Goal: Obtain resource: Download file/media

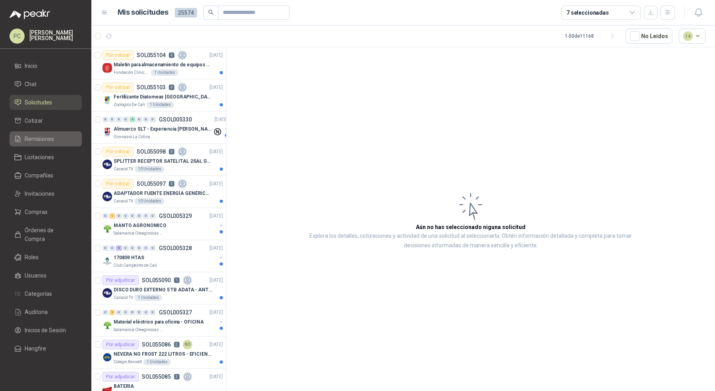
click at [61, 140] on li "Remisiones" at bounding box center [45, 139] width 63 height 9
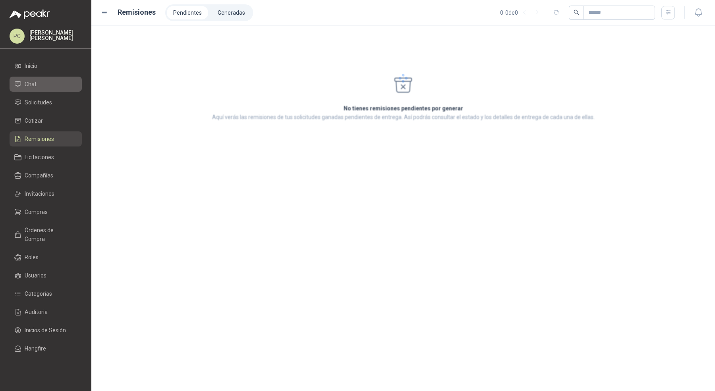
click at [48, 85] on li "Chat" at bounding box center [45, 84] width 63 height 9
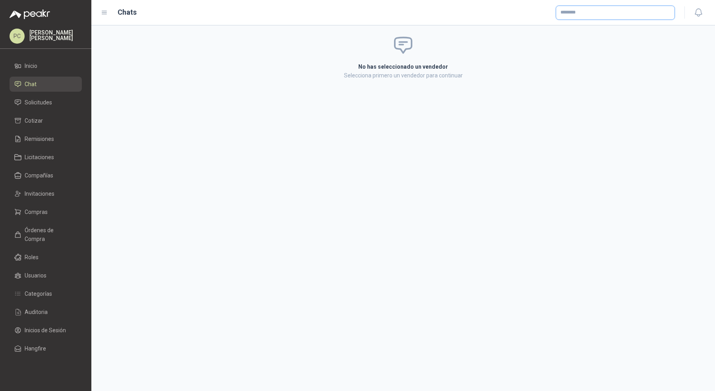
click at [598, 12] on input "text" at bounding box center [615, 13] width 118 height 14
type input "*****"
click at [576, 32] on span "VEGAS SUMINISTROS EMPRESARIALES S A S -" at bounding box center [613, 34] width 79 height 4
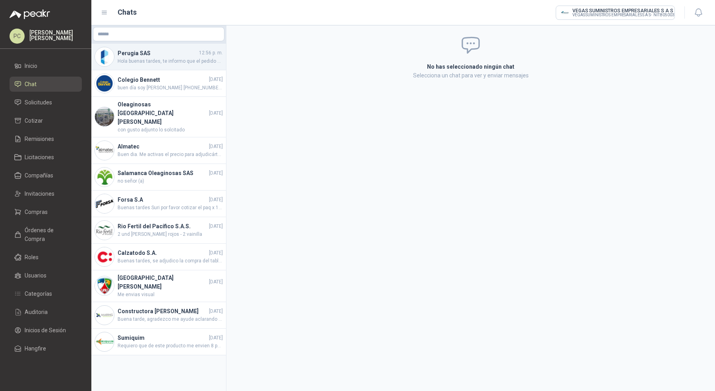
click at [178, 58] on span "Hola buenas tardes, te informo que el pedido entregado el dia [PERSON_NAME][DAT…" at bounding box center [170, 62] width 105 height 8
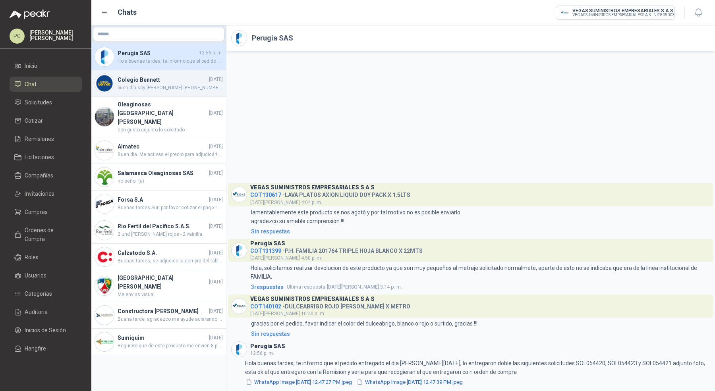
click at [180, 85] on span "buen día soy [PERSON_NAME] [PHONE_NUMBER] whatsapp" at bounding box center [170, 88] width 105 height 8
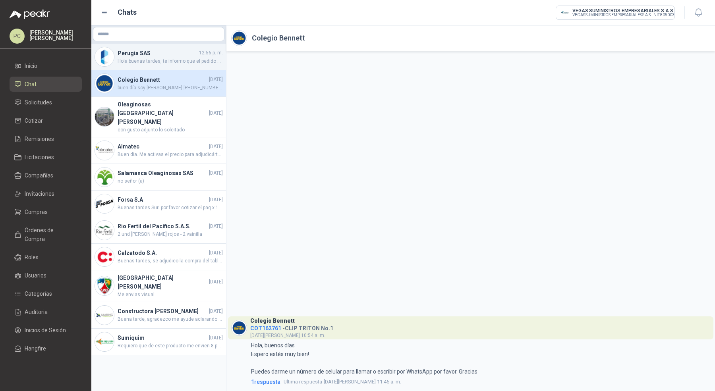
click at [187, 67] on div "Perugia SAS 12:56 p. m. Hola buenas tardes, te informo que el pedido entregado …" at bounding box center [158, 57] width 135 height 27
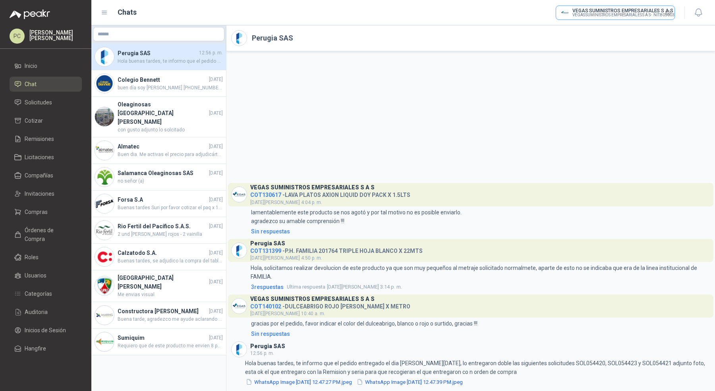
click at [604, 9] on input "text" at bounding box center [615, 13] width 118 height 14
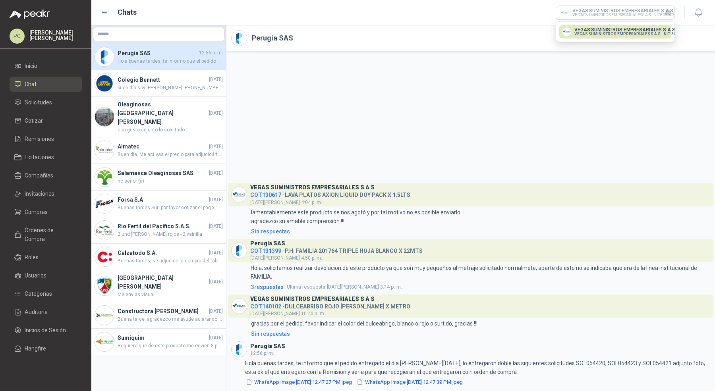
click at [668, 13] on icon "Limpiar" at bounding box center [667, 12] width 3 height 3
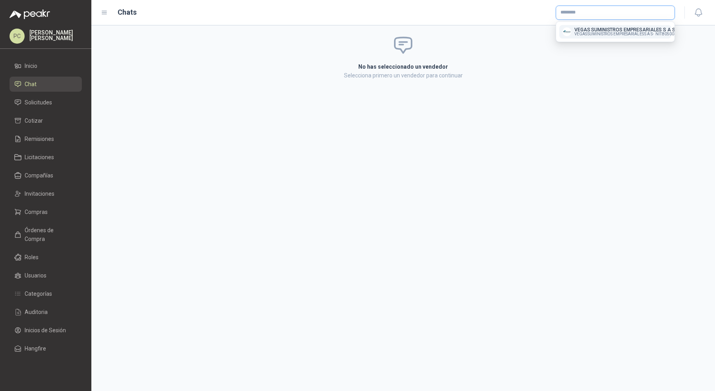
click at [624, 14] on input "text" at bounding box center [615, 13] width 118 height 14
type input "*****"
click at [569, 34] on img "button" at bounding box center [566, 31] width 9 height 9
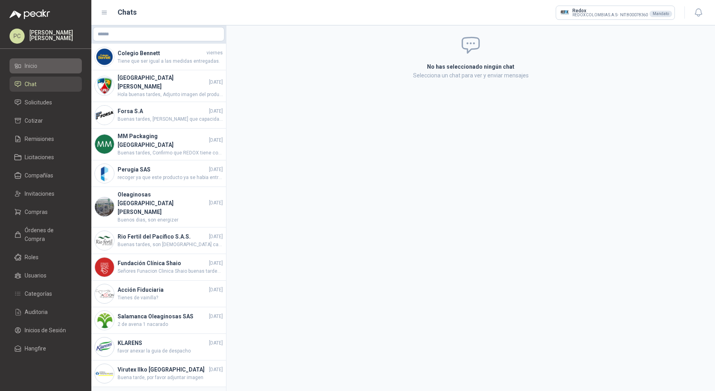
click at [46, 68] on li "Inicio" at bounding box center [45, 66] width 63 height 9
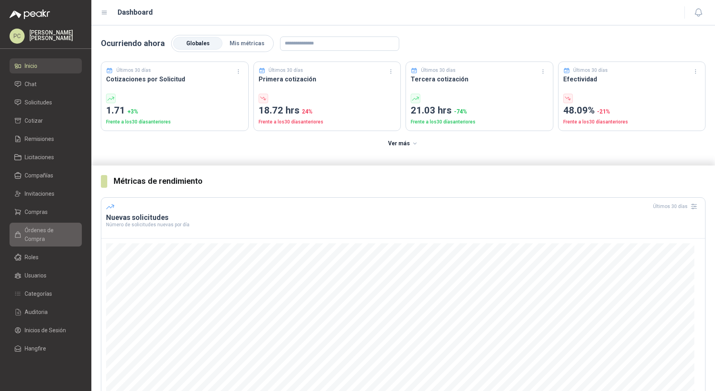
click at [52, 231] on span "Órdenes de Compra" at bounding box center [50, 234] width 50 height 17
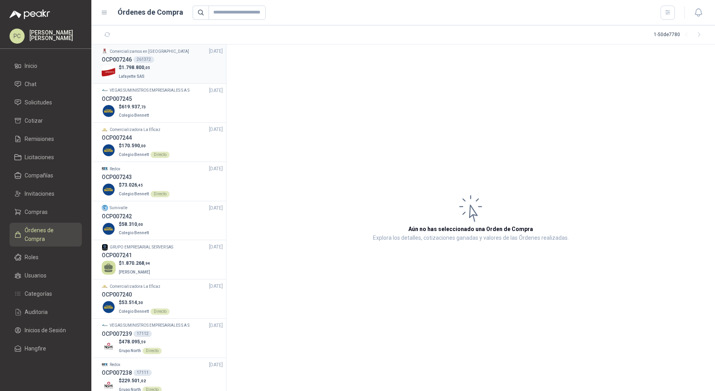
click at [196, 75] on div "$ 1.798.800 ,05 Lafayette SAS" at bounding box center [162, 72] width 121 height 16
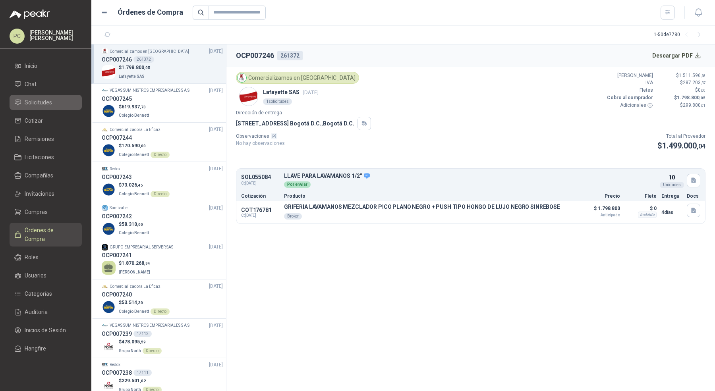
click at [44, 101] on span "Solicitudes" at bounding box center [38, 102] width 27 height 9
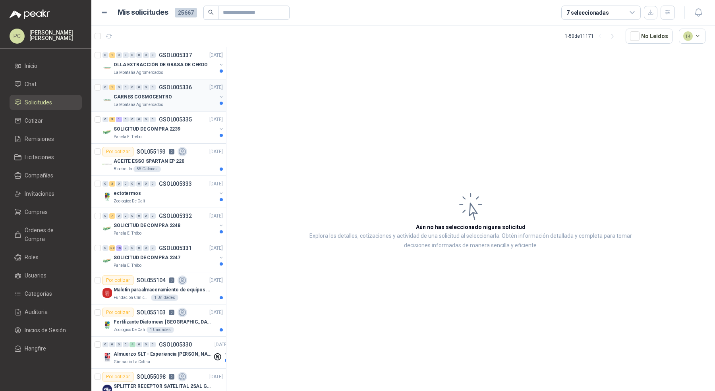
click at [137, 100] on div "CARNES COSMOCENTRO" at bounding box center [165, 97] width 103 height 10
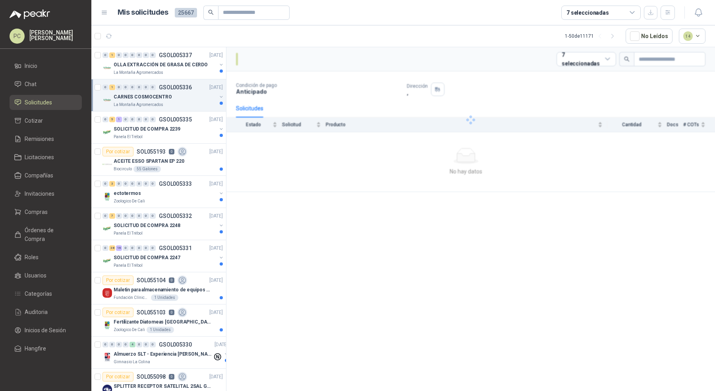
click at [137, 100] on div "CARNES COSMOCENTRO" at bounding box center [165, 97] width 103 height 10
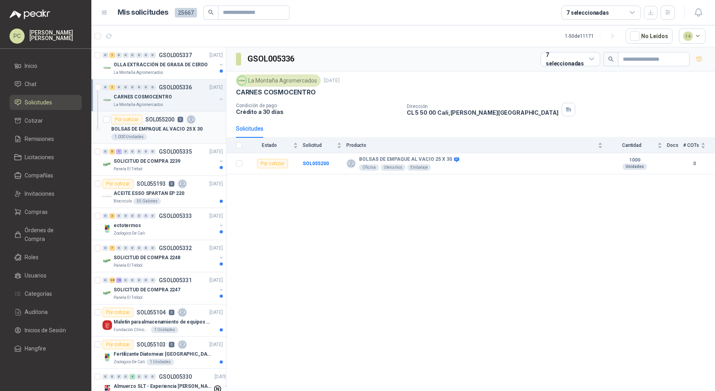
click at [145, 121] on p "SOL055200" at bounding box center [159, 120] width 29 height 6
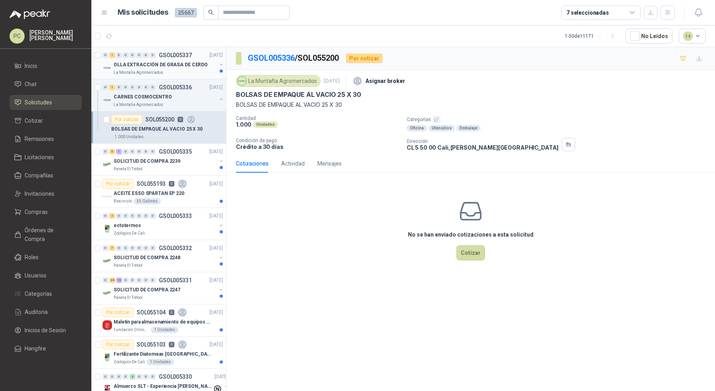
click at [187, 62] on p "OLLA EXTRACCIÓN DE GRASA DE CERDO" at bounding box center [161, 65] width 94 height 8
click at [193, 64] on p "OLLA EXTRACCIÓN DE GRASA DE CERDO" at bounding box center [161, 65] width 94 height 8
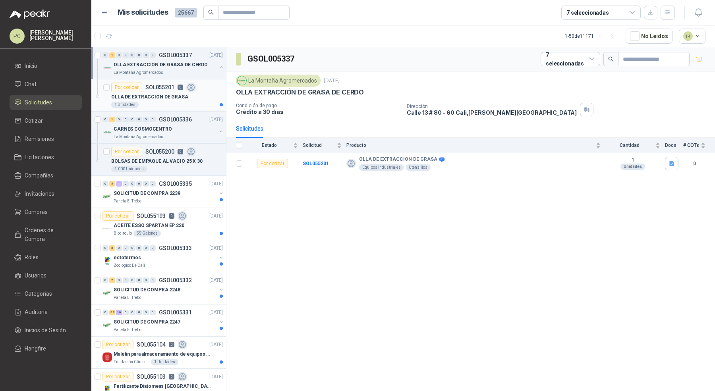
click at [190, 92] on div "OLLA DE EXTRACCION DE GRASA" at bounding box center [167, 97] width 112 height 10
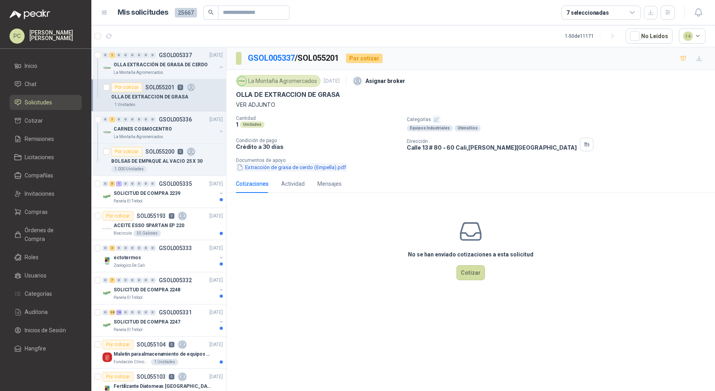
click at [284, 168] on button "Extracción de grasa de cerdo (Empella).pdf" at bounding box center [291, 167] width 111 height 8
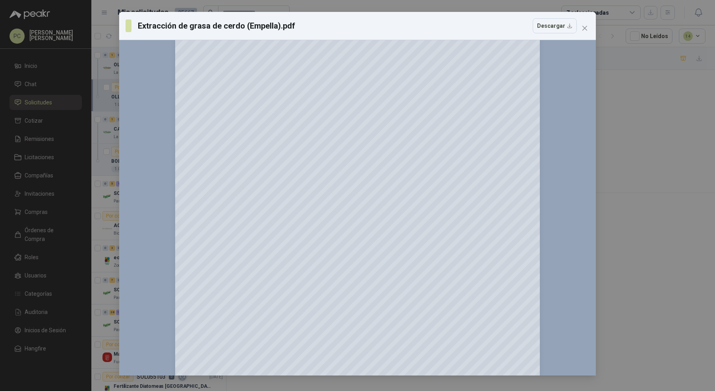
scroll to position [2540, 0]
click at [585, 26] on icon "close" at bounding box center [584, 28] width 6 height 6
